Goal: Obtain resource: Download file/media

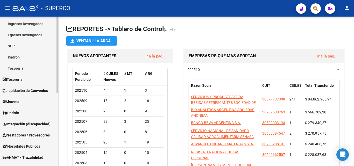
scroll to position [78, 0]
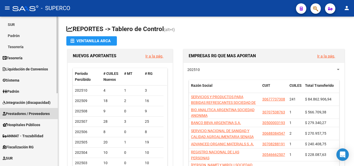
click at [19, 114] on span "Prestadores / Proveedores" at bounding box center [26, 114] width 47 height 6
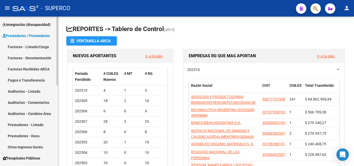
click at [23, 49] on link "Facturas - Listado/Carga" at bounding box center [29, 46] width 58 height 11
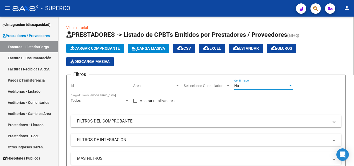
click at [239, 85] on div "No" at bounding box center [262, 86] width 54 height 4
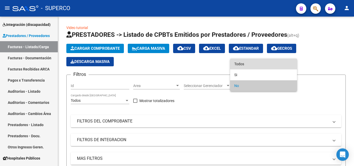
click at [240, 66] on span "Todos" at bounding box center [264, 64] width 59 height 11
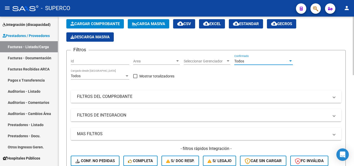
scroll to position [78, 0]
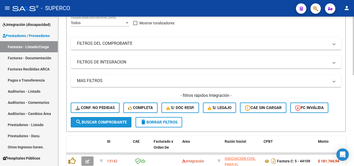
click at [96, 121] on span "search Buscar Comprobante" at bounding box center [100, 122] width 51 height 5
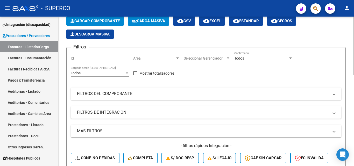
scroll to position [0, 0]
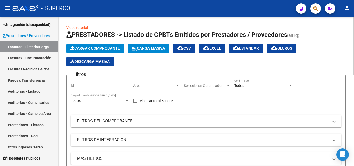
click at [106, 122] on mat-panel-title "FILTROS DEL COMPROBANTE" at bounding box center [203, 122] width 252 height 6
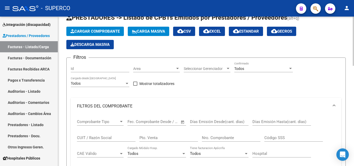
scroll to position [26, 0]
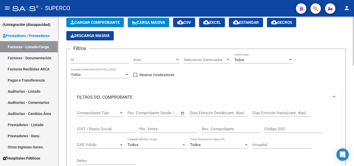
click at [102, 130] on input "CUIT / Razón Social" at bounding box center [106, 129] width 59 height 5
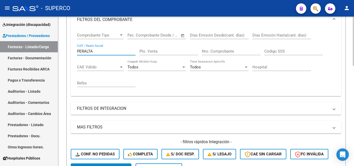
scroll to position [0, 0]
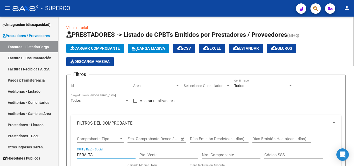
type input "PERALTA"
click at [220, 50] on span "cloud_download EXCEL" at bounding box center [212, 48] width 18 height 5
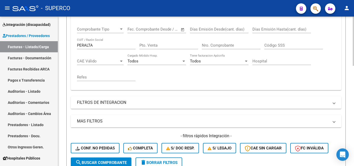
scroll to position [78, 0]
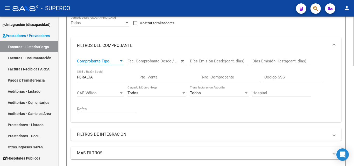
click at [98, 63] on span "Comprobante Tipo" at bounding box center [98, 61] width 42 height 5
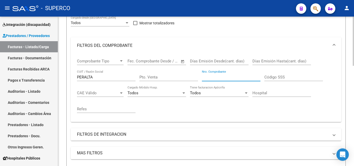
click at [207, 76] on input "Nro. Comprobante" at bounding box center [231, 77] width 59 height 5
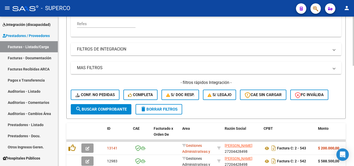
scroll to position [182, 0]
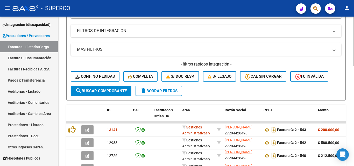
type input "540"
click at [94, 92] on span "search Buscar Comprobante" at bounding box center [100, 91] width 51 height 5
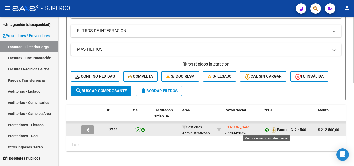
click at [265, 130] on icon at bounding box center [267, 130] width 7 height 6
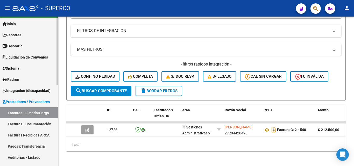
scroll to position [0, 0]
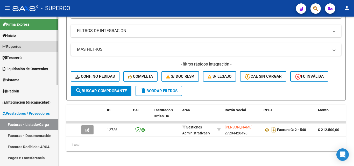
click at [20, 46] on span "Reportes" at bounding box center [12, 47] width 19 height 6
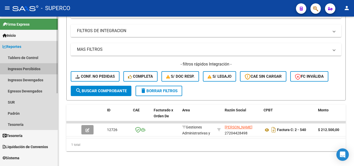
click at [23, 69] on link "Ingresos Percibidos" at bounding box center [29, 68] width 58 height 11
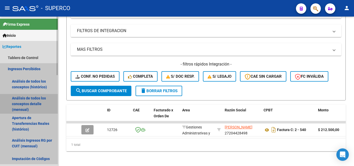
click at [35, 105] on link "Análisis de todos los conceptos detalle (mensual)" at bounding box center [29, 104] width 58 height 20
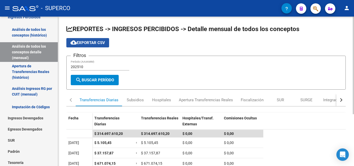
click at [92, 44] on span "cloud_download Exportar CSV" at bounding box center [88, 42] width 35 height 5
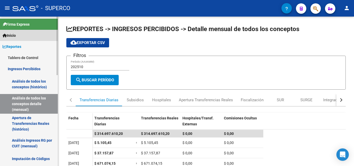
click at [16, 37] on span "Inicio" at bounding box center [9, 36] width 13 height 6
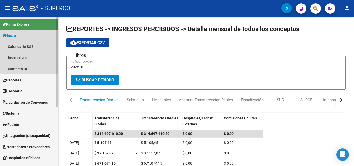
click at [14, 33] on span "Inicio" at bounding box center [9, 36] width 13 height 6
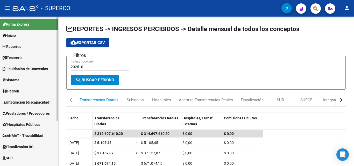
click at [31, 113] on span "Prestadores / Proveedores" at bounding box center [26, 114] width 47 height 6
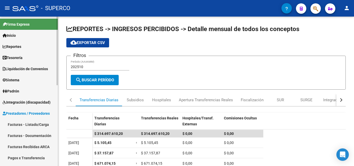
click at [39, 124] on link "Facturas - Listado/Carga" at bounding box center [29, 124] width 58 height 11
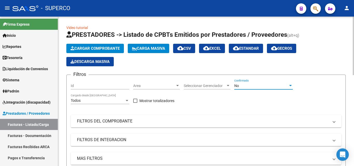
click at [237, 85] on span "No" at bounding box center [237, 86] width 5 height 4
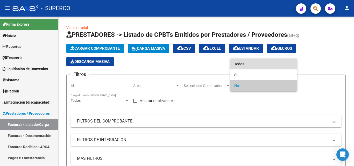
click at [238, 66] on span "Todos" at bounding box center [264, 64] width 59 height 11
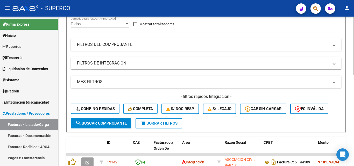
scroll to position [78, 0]
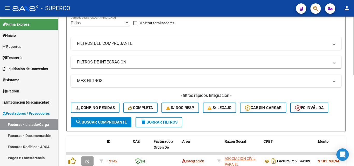
click at [98, 125] on button "search Buscar Comprobante" at bounding box center [101, 122] width 61 height 10
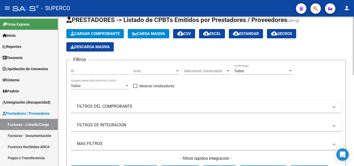
scroll to position [52, 0]
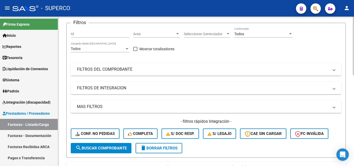
click at [103, 72] on mat-panel-title "FILTROS DEL COMPROBANTE" at bounding box center [203, 70] width 252 height 6
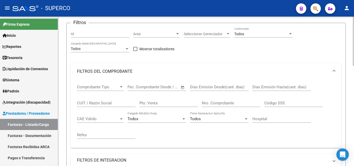
click at [89, 102] on input "CUIT / Razón Social" at bounding box center [106, 103] width 59 height 5
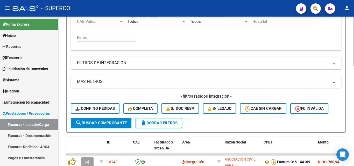
scroll to position [156, 0]
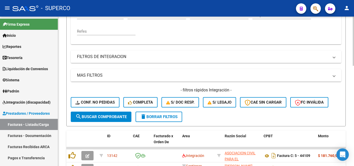
type input "aleman"
click at [104, 116] on span "search Buscar Comprobante" at bounding box center [100, 117] width 51 height 5
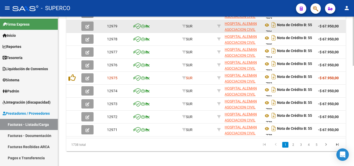
scroll to position [304, 0]
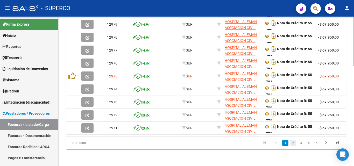
click at [293, 144] on link "2" at bounding box center [293, 143] width 6 height 6
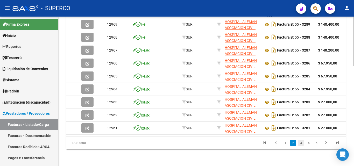
click at [301, 145] on link "3" at bounding box center [301, 143] width 6 height 6
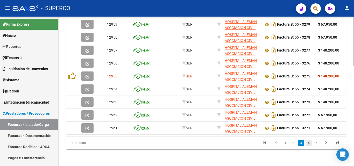
click at [308, 144] on link "4" at bounding box center [309, 143] width 6 height 6
click at [310, 144] on link "5" at bounding box center [309, 143] width 6 height 6
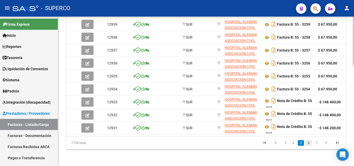
click at [309, 144] on link "6" at bounding box center [309, 143] width 6 height 6
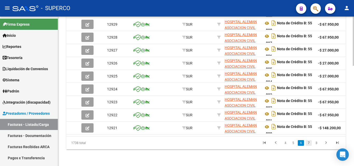
click at [309, 143] on link "7" at bounding box center [309, 143] width 6 height 6
click at [309, 143] on link "8" at bounding box center [309, 143] width 6 height 6
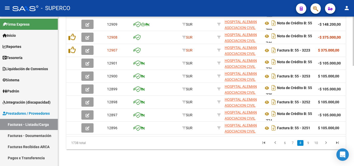
click at [309, 143] on link "9" at bounding box center [308, 143] width 6 height 6
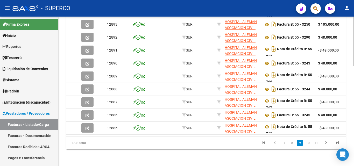
click at [309, 143] on link "10" at bounding box center [308, 143] width 7 height 6
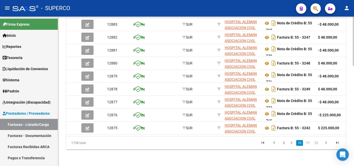
click at [309, 143] on link "11" at bounding box center [308, 143] width 7 height 6
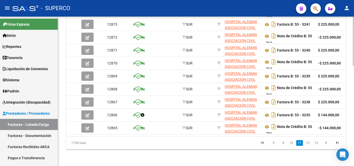
click at [309, 143] on link "12" at bounding box center [308, 143] width 7 height 6
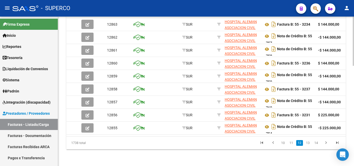
click at [309, 143] on link "13" at bounding box center [308, 143] width 7 height 6
click at [310, 144] on link "14" at bounding box center [308, 143] width 7 height 6
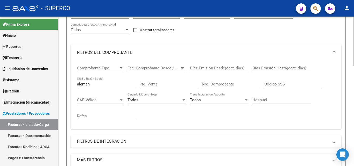
scroll to position [45, 0]
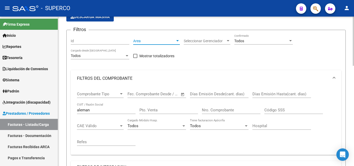
click at [141, 42] on span "Area" at bounding box center [154, 41] width 42 height 4
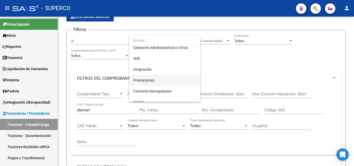
scroll to position [52, 0]
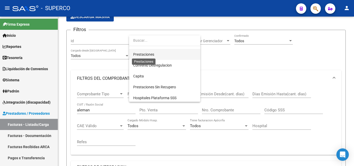
click at [147, 53] on span "Prestaciones" at bounding box center [143, 54] width 21 height 4
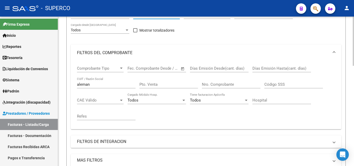
scroll to position [149, 0]
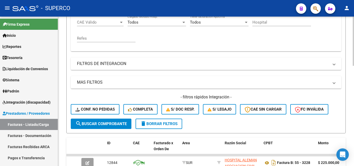
click at [108, 122] on span "search Buscar Comprobante" at bounding box center [100, 124] width 51 height 5
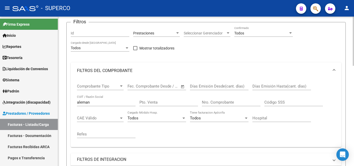
scroll to position [19, 0]
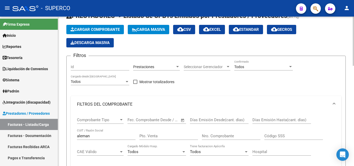
click at [151, 67] on span "Prestaciones" at bounding box center [143, 67] width 21 height 4
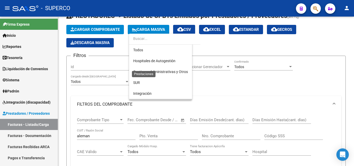
scroll to position [38, 0]
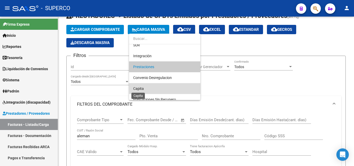
click at [143, 89] on span "Capita" at bounding box center [138, 89] width 11 height 4
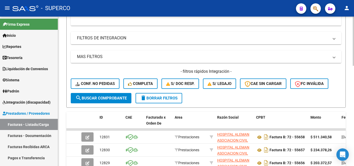
scroll to position [175, 0]
click at [111, 99] on span "search Buscar Comprobante" at bounding box center [100, 98] width 51 height 5
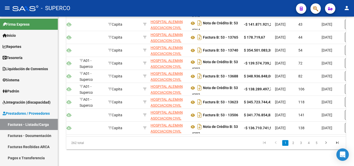
scroll to position [0, 57]
